Goal: Contribute content: Contribute content

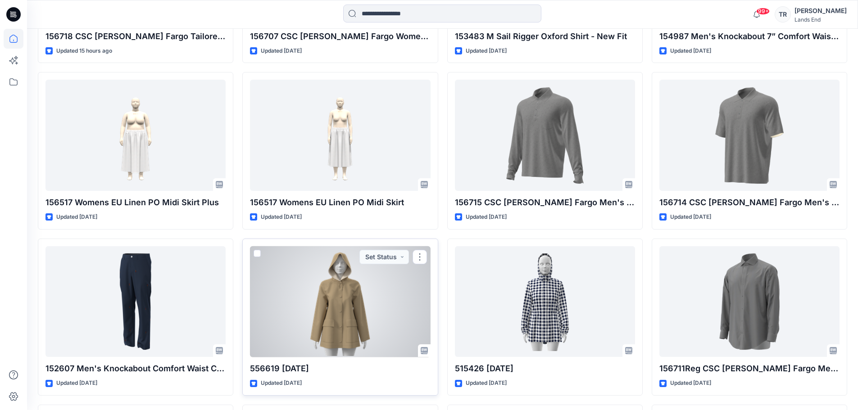
scroll to position [389, 0]
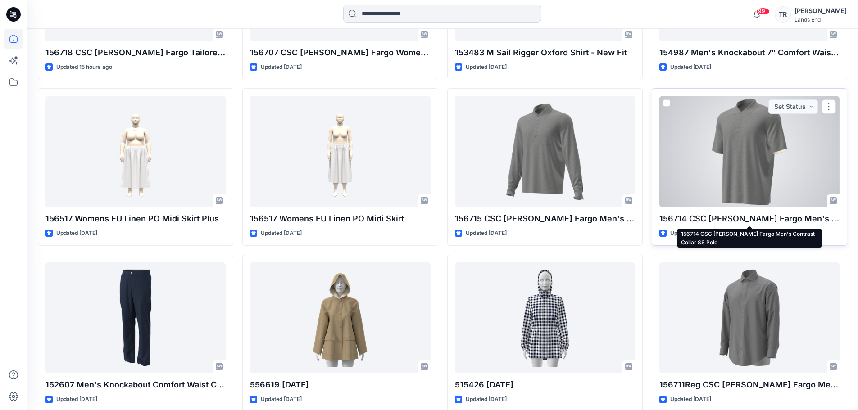
click at [748, 221] on p "156714 CSC [PERSON_NAME] Fargo Men's Contrast Collar SS Polo" at bounding box center [749, 219] width 180 height 13
click at [764, 174] on div at bounding box center [749, 151] width 180 height 111
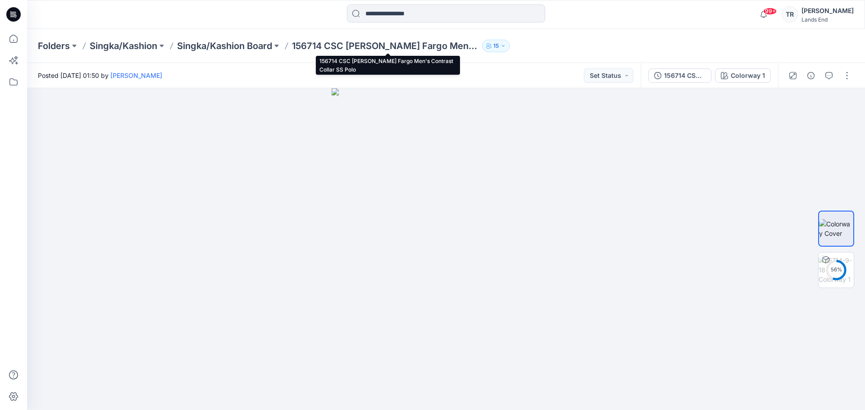
click at [447, 49] on p "156714 CSC [PERSON_NAME] Fargo Men's Contrast Collar SS Polo" at bounding box center [385, 46] width 186 height 13
drag, startPoint x: 323, startPoint y: 46, endPoint x: 294, endPoint y: 49, distance: 29.4
click at [294, 49] on div "Folders Singka/Kashion Singka/Kashion Board 156714 CSC Wells Fargo Men's Contra…" at bounding box center [411, 46] width 746 height 13
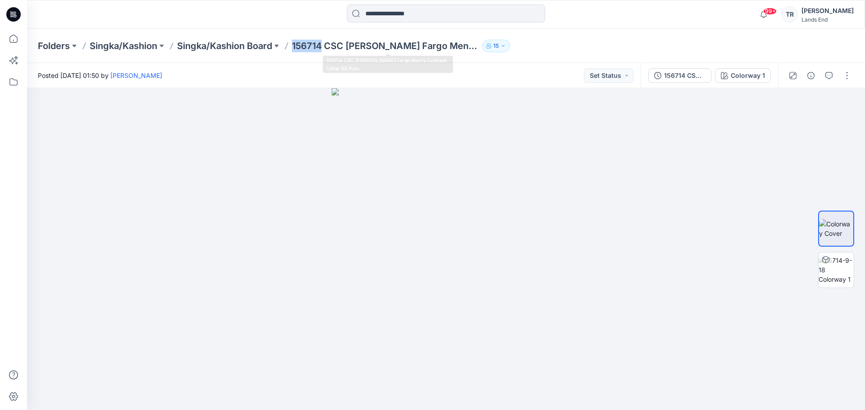
copy p "156714"
click at [839, 270] on img at bounding box center [836, 270] width 35 height 28
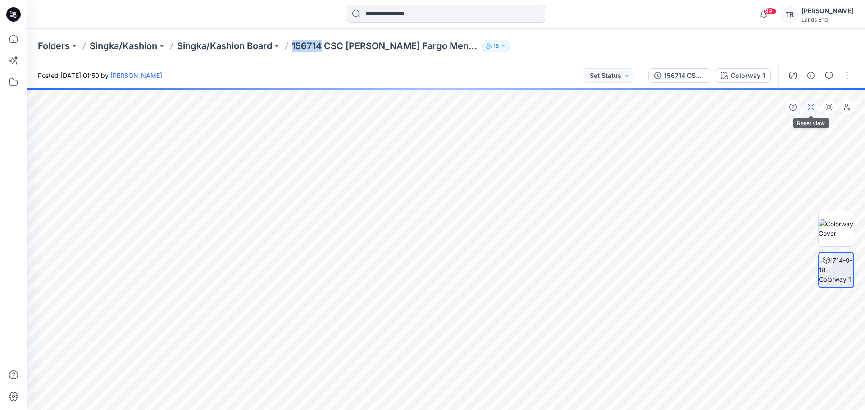
click at [811, 108] on icon "button" at bounding box center [810, 107] width 7 height 7
click at [849, 79] on button "button" at bounding box center [847, 75] width 14 height 14
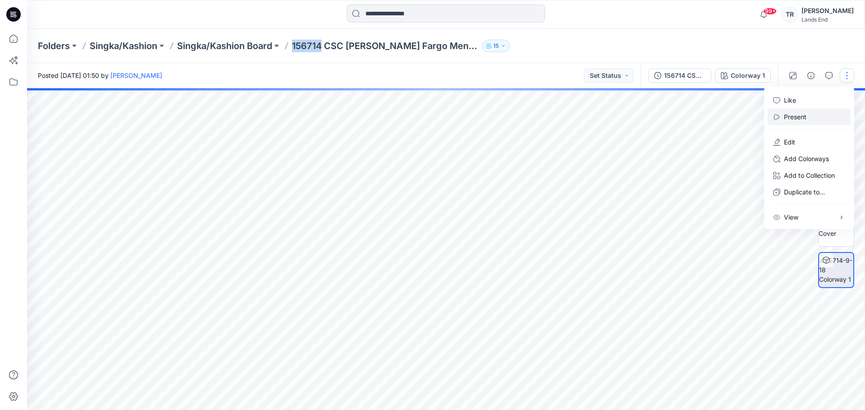
click at [813, 117] on button "Present" at bounding box center [809, 117] width 83 height 17
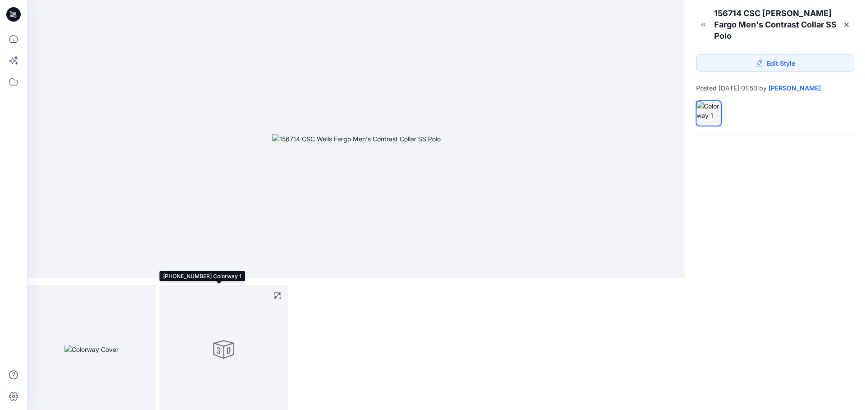
click at [237, 351] on div at bounding box center [223, 349] width 129 height 129
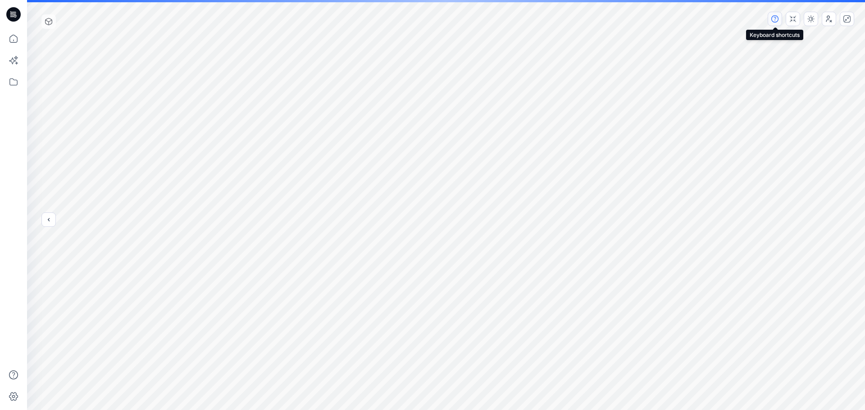
click at [775, 23] on button "button" at bounding box center [775, 19] width 14 height 14
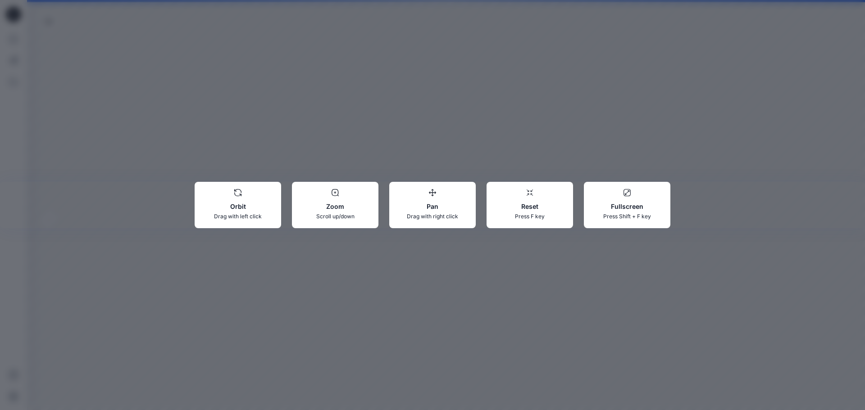
drag, startPoint x: 600, startPoint y: 80, endPoint x: 547, endPoint y: 122, distance: 67.3
drag, startPoint x: 547, startPoint y: 122, endPoint x: 552, endPoint y: 120, distance: 5.1
click at [552, 120] on div "Orbit Drag with left click Zoom Scroll up/down Pan Drag with right click Reset …" at bounding box center [432, 205] width 865 height 410
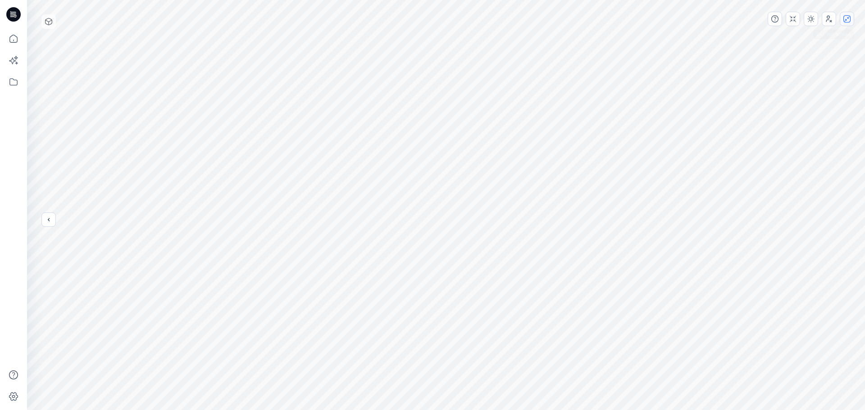
click at [851, 23] on button "button" at bounding box center [847, 19] width 14 height 14
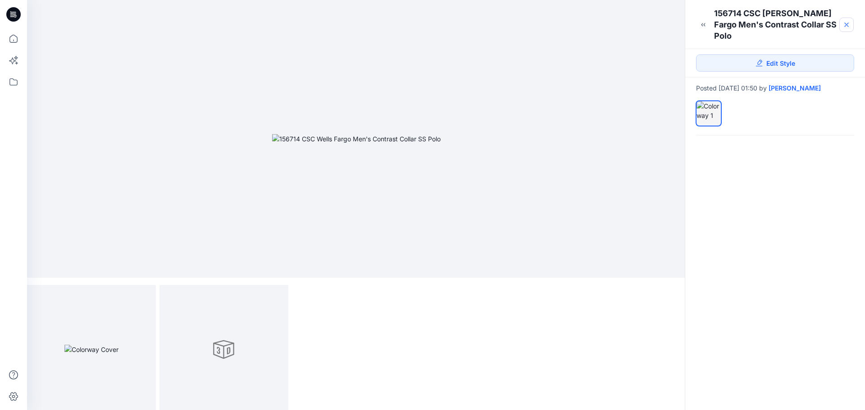
click at [845, 21] on icon at bounding box center [846, 24] width 7 height 7
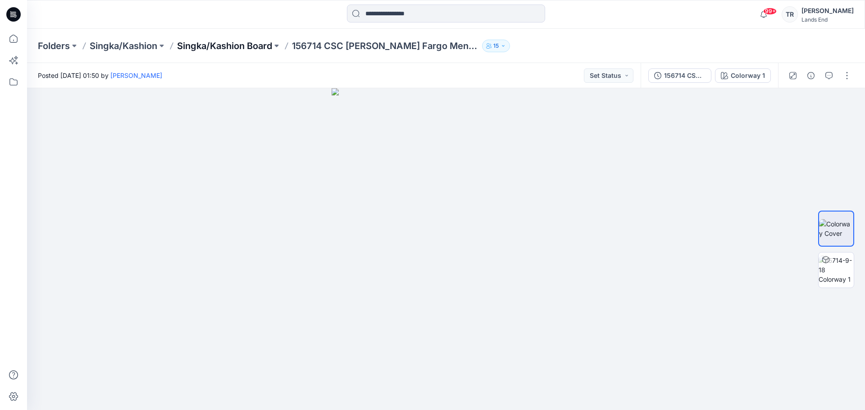
click at [253, 47] on p "Singka/Kashion Board" at bounding box center [224, 46] width 95 height 13
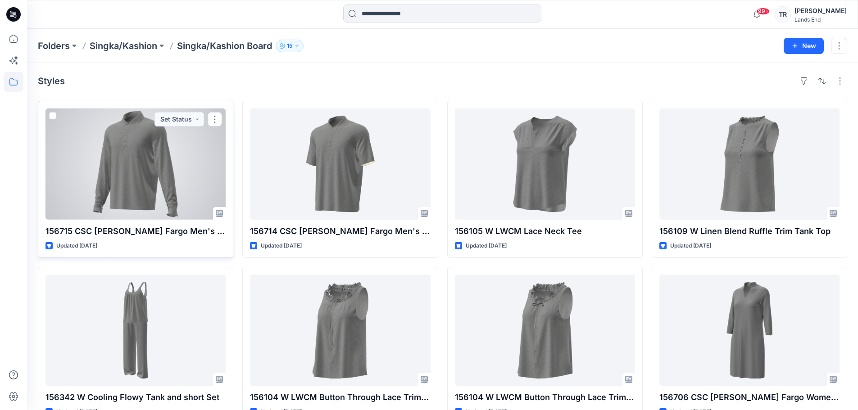
click at [169, 173] on div at bounding box center [135, 164] width 180 height 111
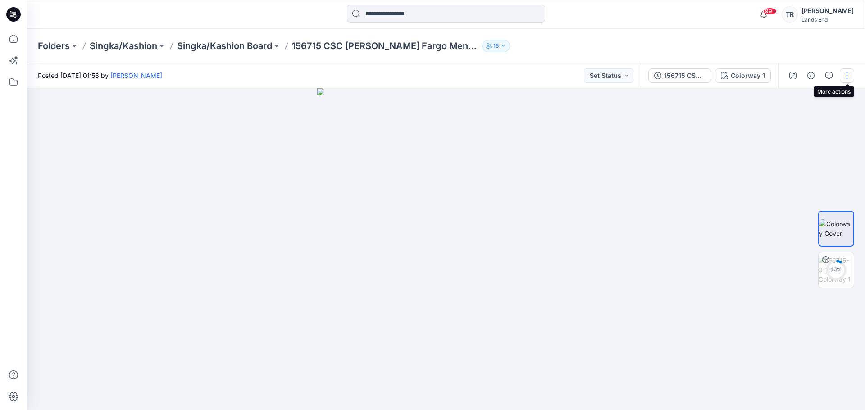
click at [850, 77] on button "button" at bounding box center [847, 75] width 14 height 14
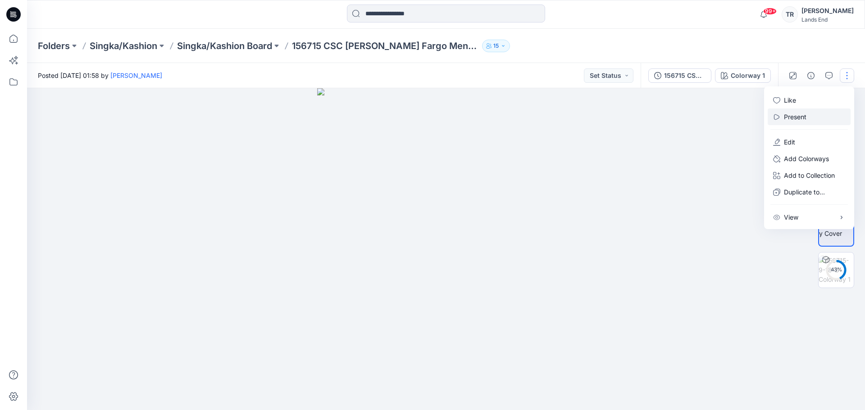
click at [801, 125] on button "Present" at bounding box center [809, 117] width 83 height 17
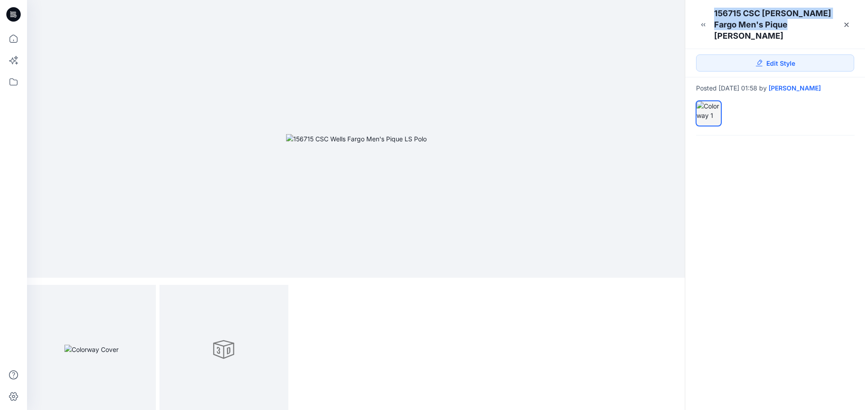
drag, startPoint x: 772, startPoint y: 26, endPoint x: 715, endPoint y: 17, distance: 57.5
click at [715, 17] on div "156715 CSC [PERSON_NAME] Fargo Men's Pique [PERSON_NAME]" at bounding box center [776, 25] width 124 height 34
copy div "156715 CSC [PERSON_NAME] Fargo Men's Pique [PERSON_NAME]"
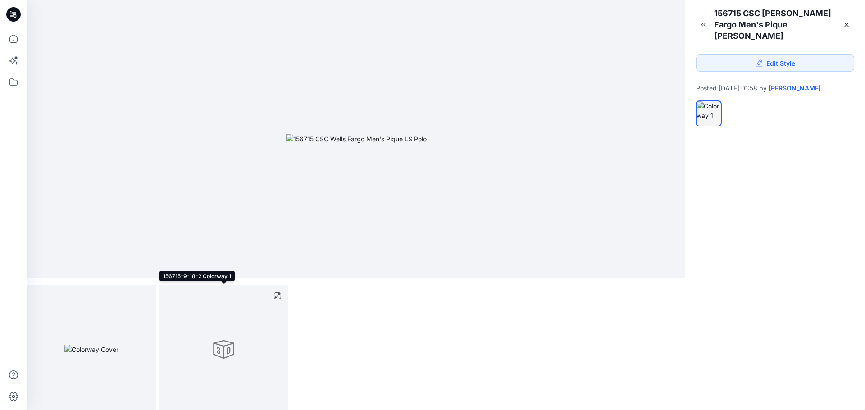
click at [239, 364] on div at bounding box center [223, 349] width 129 height 129
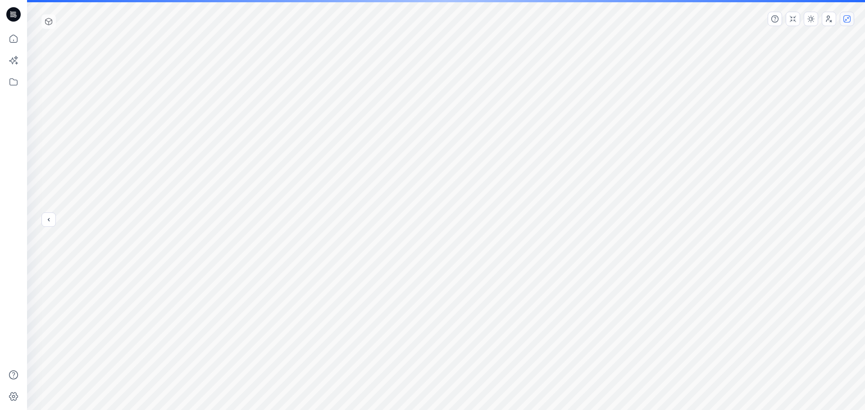
click at [849, 24] on button "button" at bounding box center [847, 19] width 14 height 14
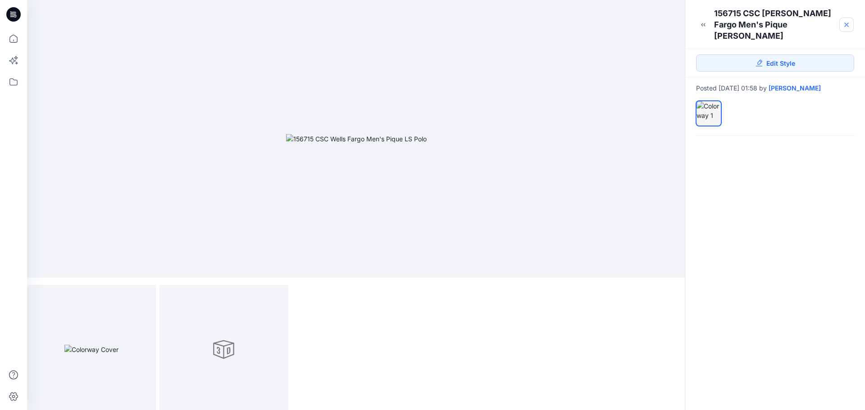
click at [851, 21] on link at bounding box center [846, 25] width 14 height 14
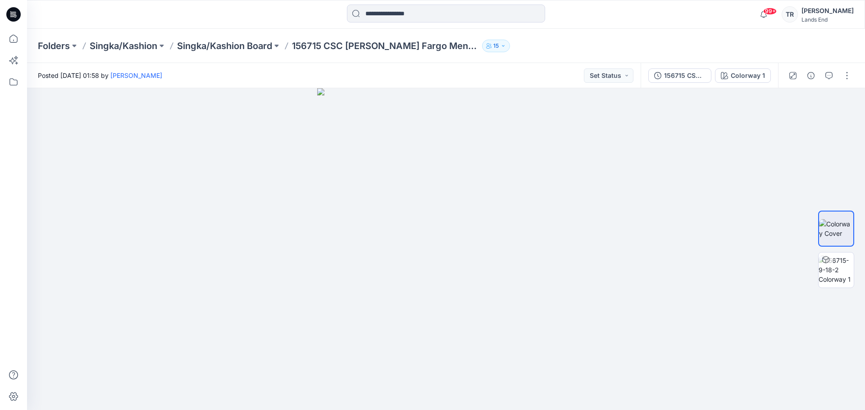
click at [15, 18] on icon at bounding box center [13, 14] width 14 height 14
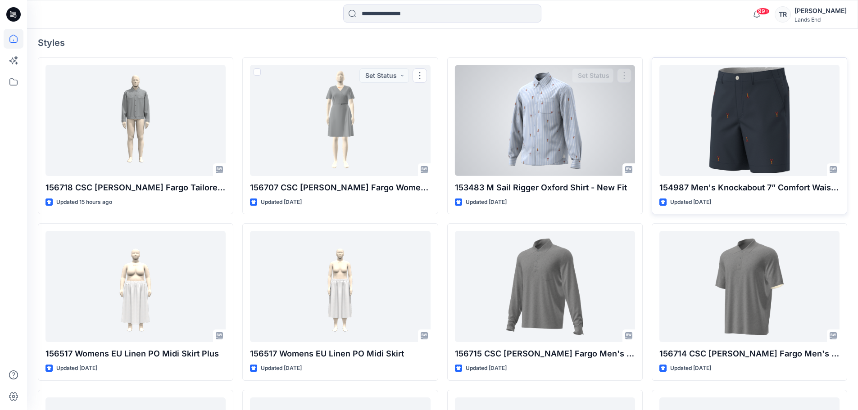
scroll to position [270, 0]
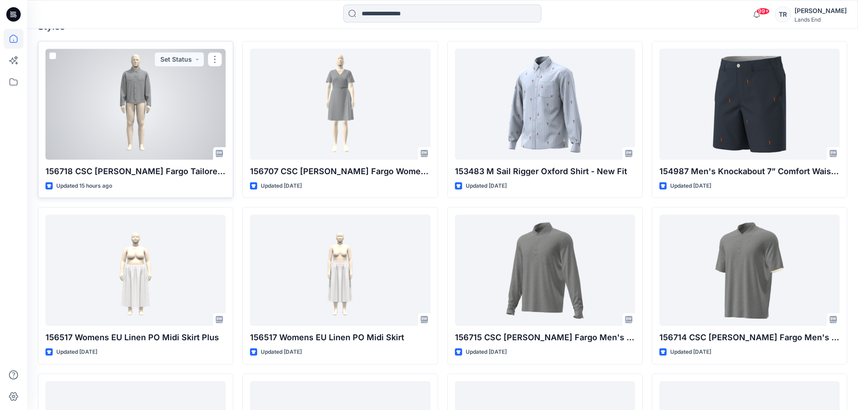
click at [145, 141] on div at bounding box center [135, 104] width 180 height 111
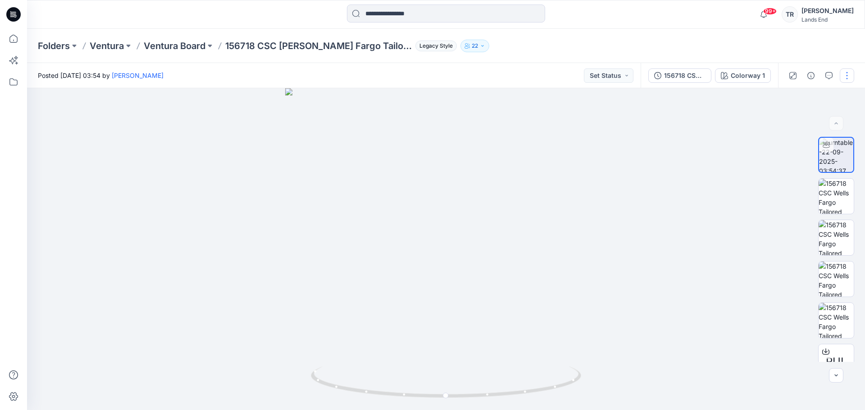
click at [850, 74] on button "button" at bounding box center [847, 75] width 14 height 14
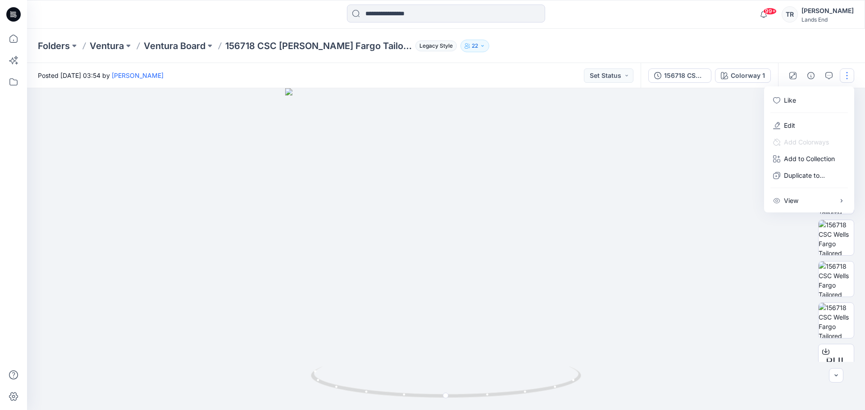
click at [771, 37] on div "Folders Ventura Ventura Board 156718 CSC Wells Fargo Tailored Utility Jacket_DE…" at bounding box center [446, 46] width 838 height 34
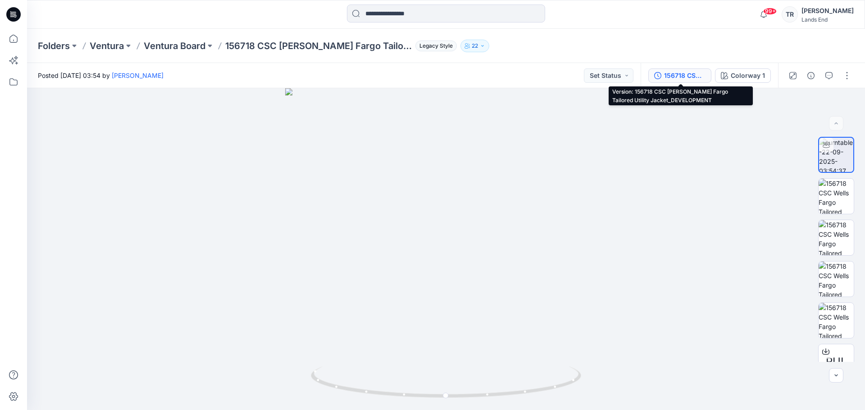
click at [691, 75] on div "156718 CSC [PERSON_NAME] Fargo Tailored Utility Jacket_DEVELOPMENT" at bounding box center [684, 76] width 41 height 10
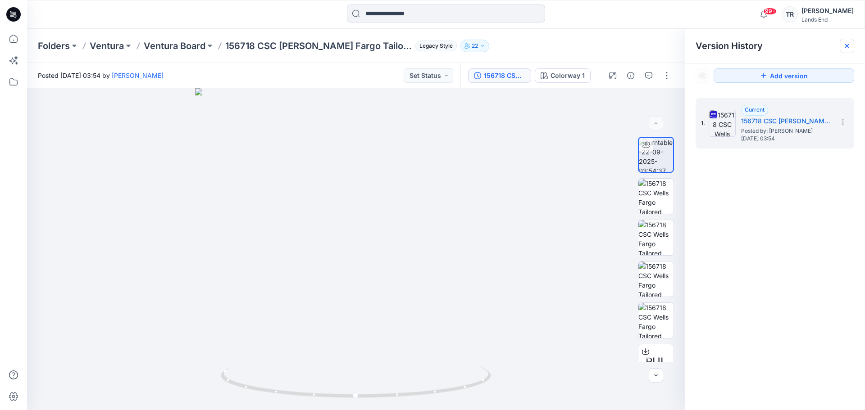
click at [847, 45] on icon at bounding box center [846, 45] width 7 height 7
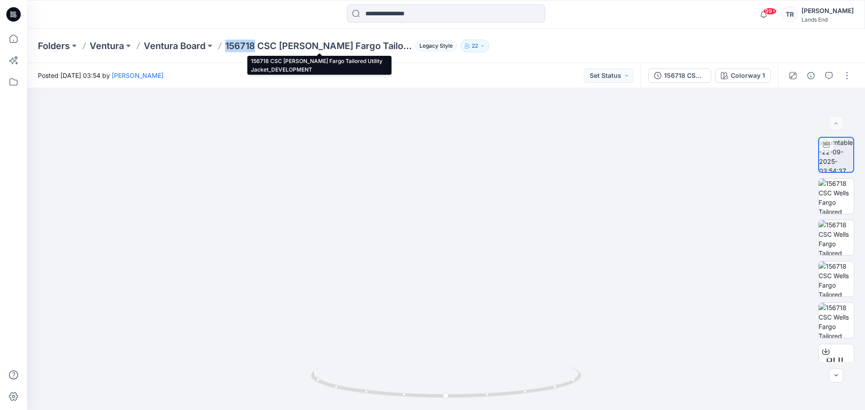
drag, startPoint x: 254, startPoint y: 48, endPoint x: 227, endPoint y: 47, distance: 27.5
click at [227, 47] on p "156718 CSC [PERSON_NAME] Fargo Tailored Utility Jacket_DEVELOPMENT" at bounding box center [318, 46] width 186 height 13
copy p "156718"
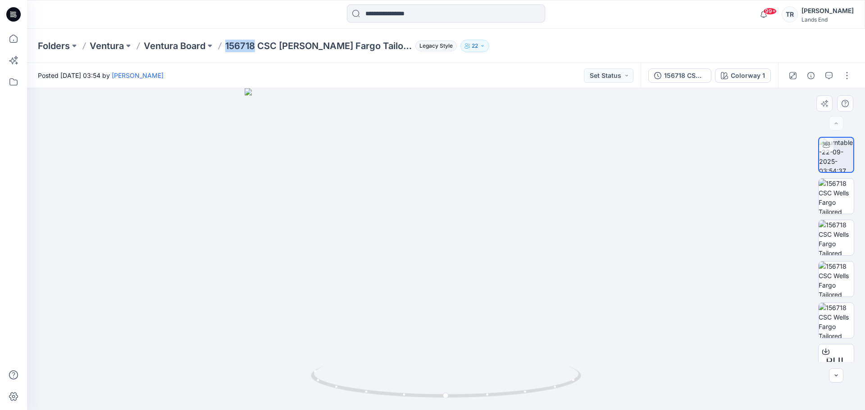
drag, startPoint x: 462, startPoint y: 192, endPoint x: 459, endPoint y: 286, distance: 93.7
click at [462, 300] on img at bounding box center [446, 249] width 403 height 322
click at [824, 103] on icon "button" at bounding box center [823, 103] width 5 height 5
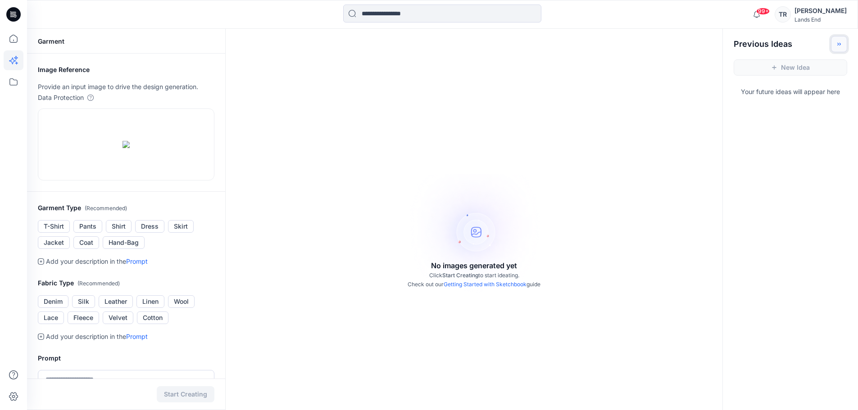
click at [836, 45] on icon "Toggle idea bar" at bounding box center [839, 44] width 6 height 6
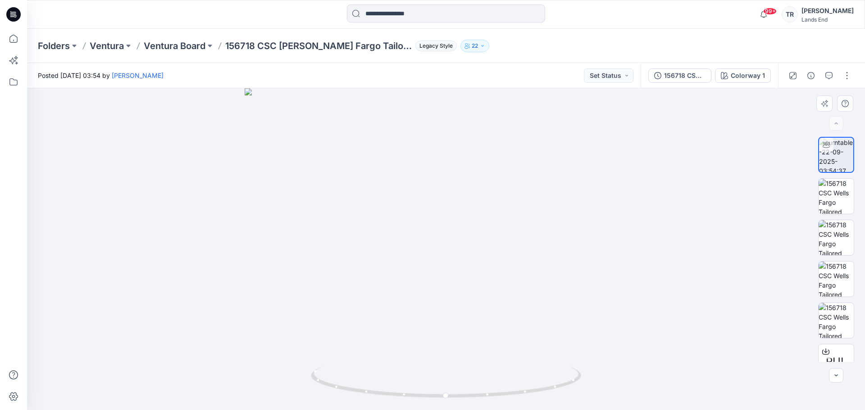
drag, startPoint x: 455, startPoint y: 181, endPoint x: 449, endPoint y: 261, distance: 80.4
click at [449, 261] on img at bounding box center [446, 249] width 403 height 322
click at [794, 76] on icon "button" at bounding box center [792, 75] width 7 height 7
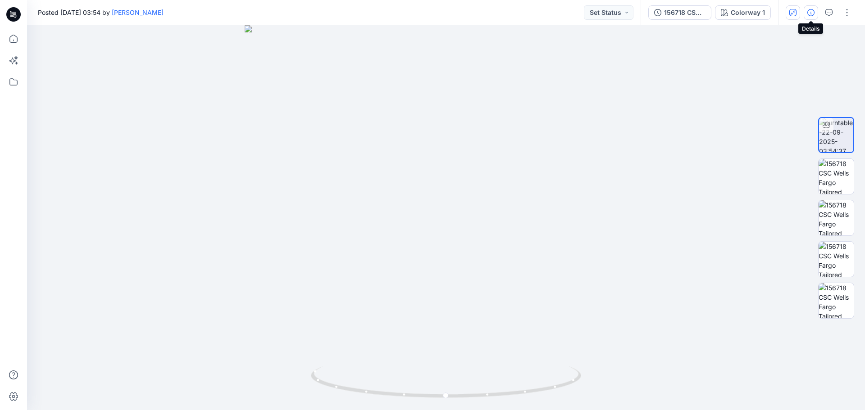
click at [810, 14] on icon "button" at bounding box center [810, 12] width 7 height 7
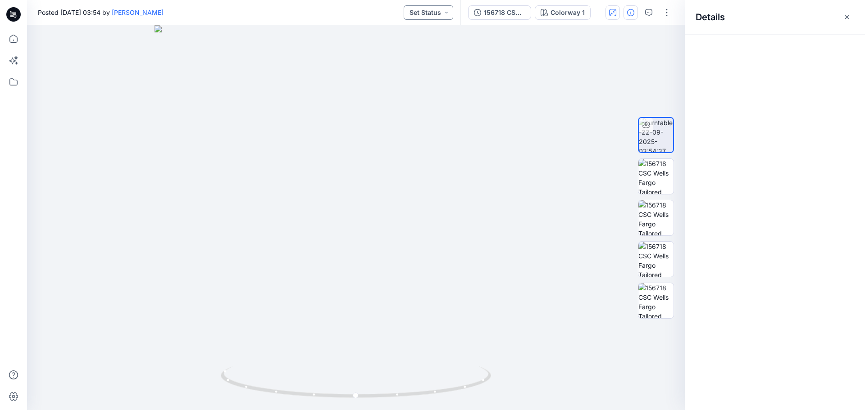
click at [451, 11] on button "Set Status" at bounding box center [429, 12] width 50 height 14
click at [850, 14] on icon "button" at bounding box center [846, 17] width 7 height 7
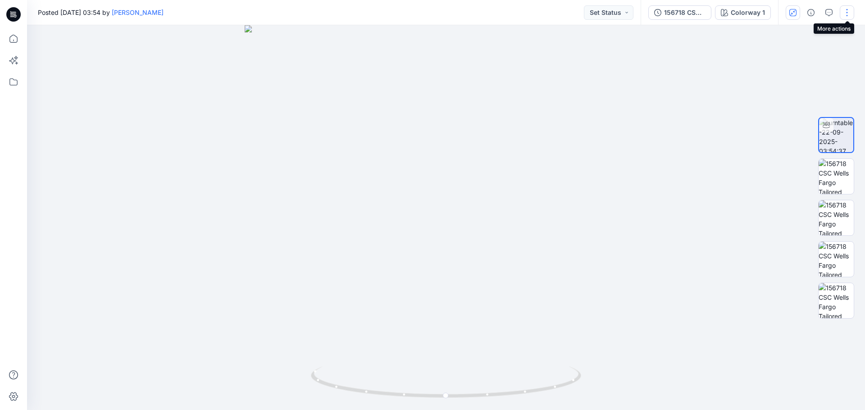
click at [842, 14] on button "button" at bounding box center [847, 12] width 14 height 14
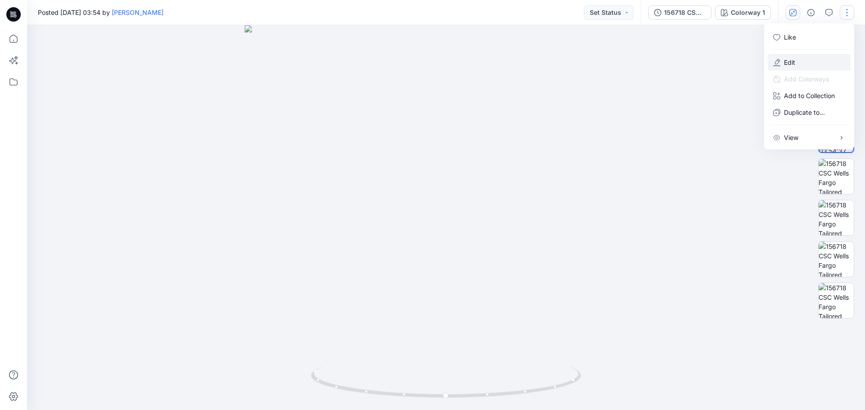
click at [803, 64] on button "Edit" at bounding box center [809, 62] width 83 height 17
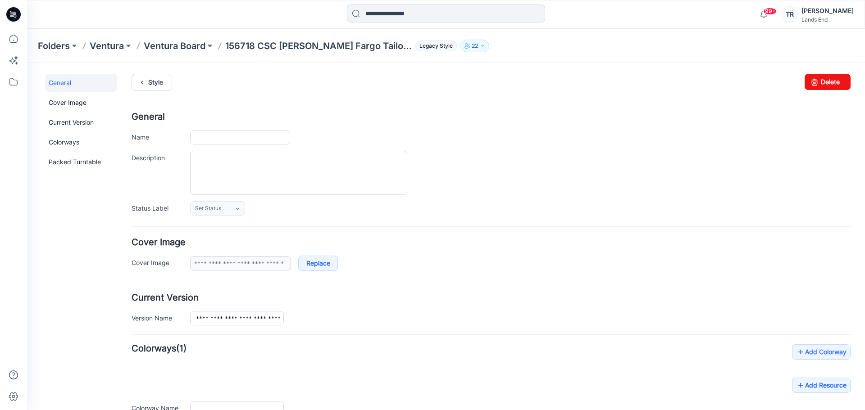
type input "**********"
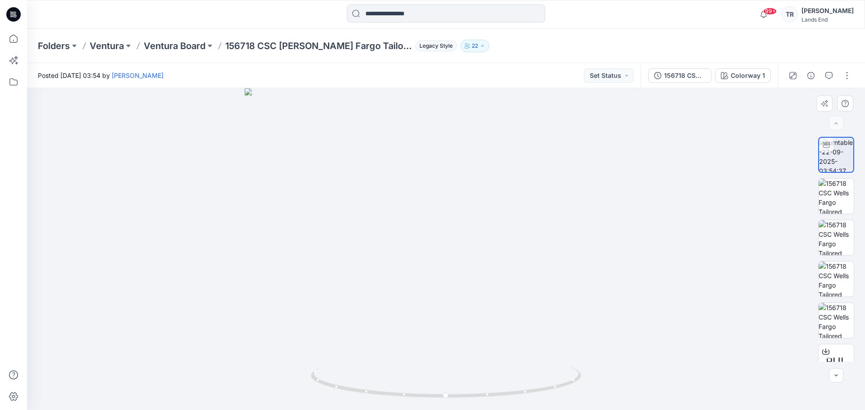
drag, startPoint x: 475, startPoint y: 166, endPoint x: 472, endPoint y: 232, distance: 65.4
click at [472, 232] on img at bounding box center [446, 249] width 403 height 322
drag, startPoint x: 450, startPoint y: 398, endPoint x: 729, endPoint y: 374, distance: 279.9
click at [729, 374] on div at bounding box center [446, 249] width 838 height 322
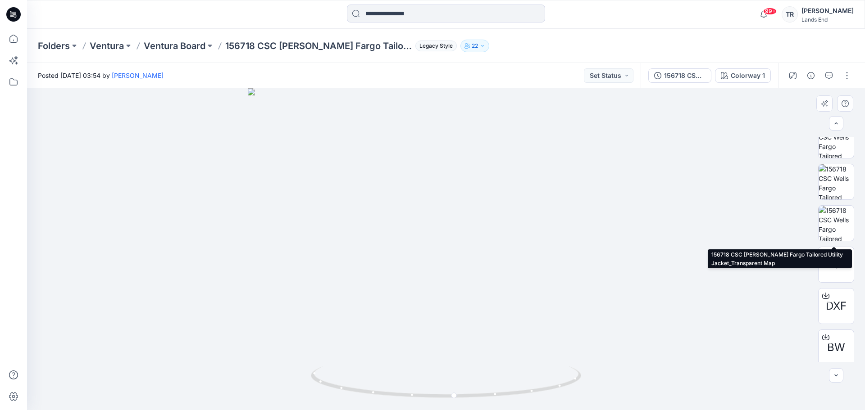
scroll to position [101, 0]
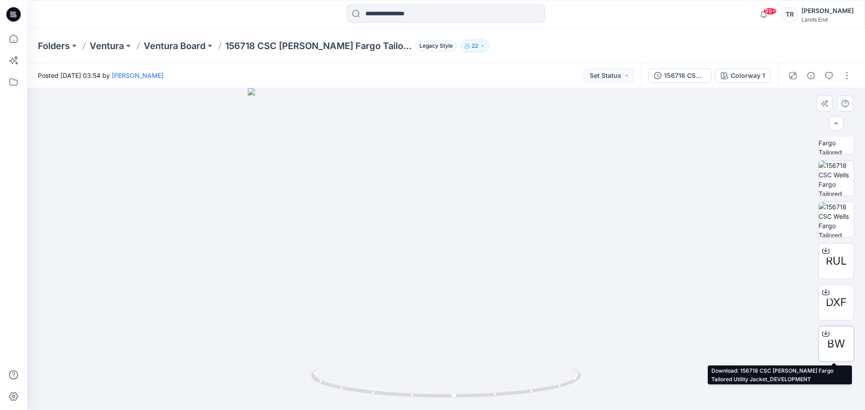
click at [819, 332] on div at bounding box center [826, 334] width 14 height 14
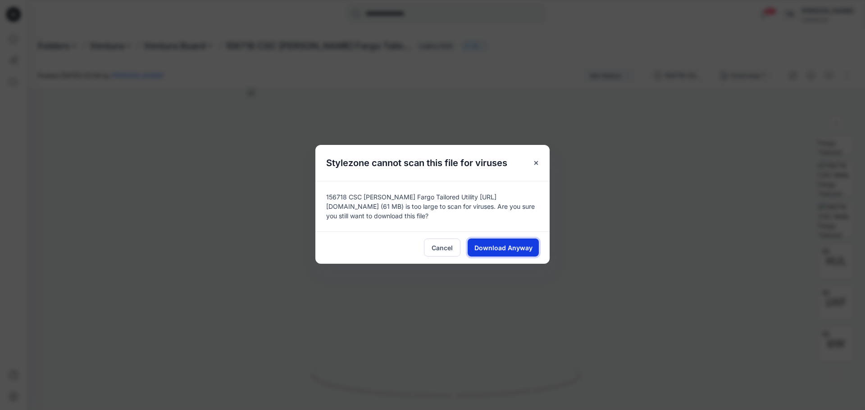
click at [493, 249] on span "Download Anyway" at bounding box center [503, 247] width 58 height 9
